Goal: Transaction & Acquisition: Purchase product/service

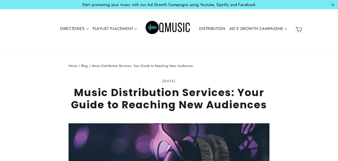
click at [215, 28] on link "DISTRIBUTION" at bounding box center [212, 29] width 30 height 12
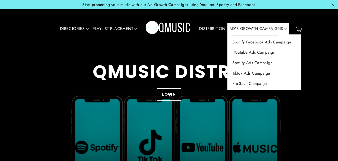
click at [243, 55] on link "Youtube Ads Campaign" at bounding box center [265, 52] width 74 height 11
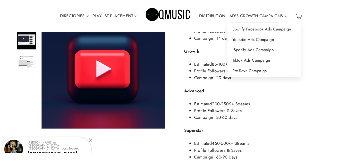
scroll to position [553, 0]
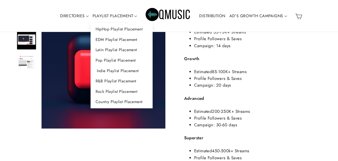
click at [115, 70] on link "Indie Playlist Placement" at bounding box center [122, 71] width 62 height 11
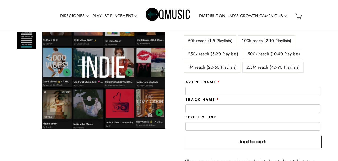
scroll to position [102, 0]
click at [274, 66] on label "2.5M reach (40-90 Playlists)" at bounding box center [273, 68] width 61 height 10
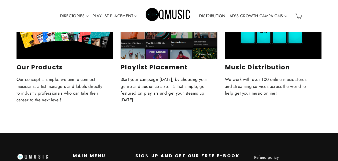
scroll to position [1102, 0]
